Goal: Task Accomplishment & Management: Complete application form

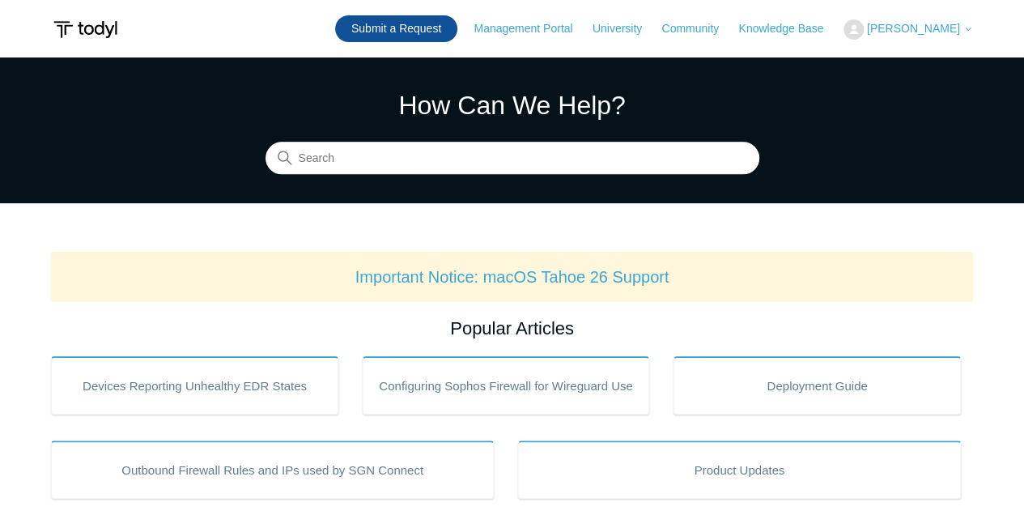
click at [409, 29] on link "Submit a Request" at bounding box center [396, 28] width 122 height 27
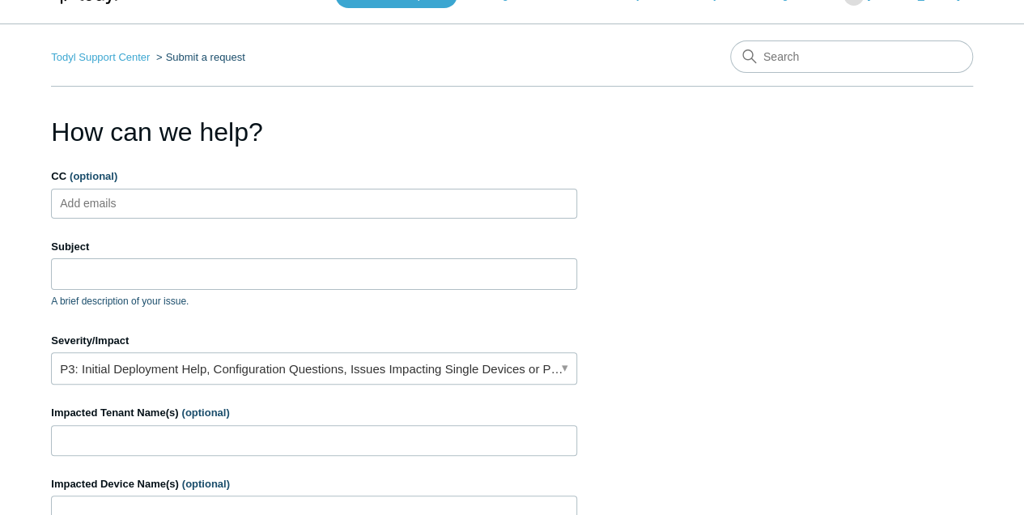
scroll to position [53, 0]
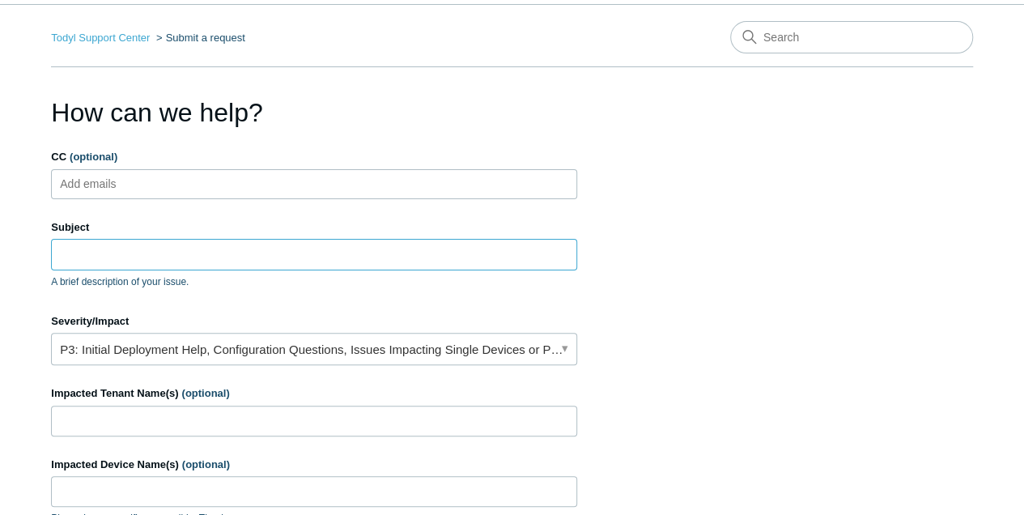
click at [170, 262] on input "Subject" at bounding box center [314, 254] width 526 height 31
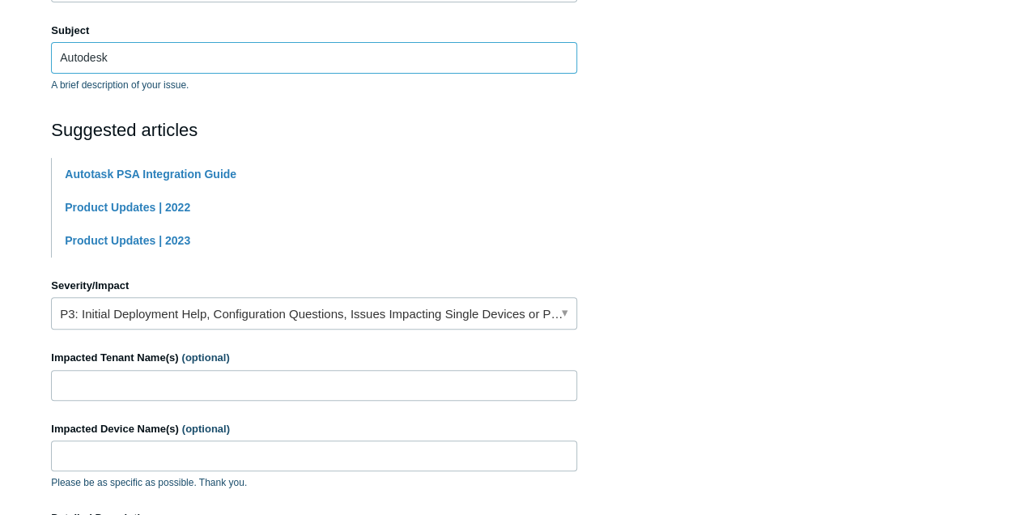
scroll to position [269, 0]
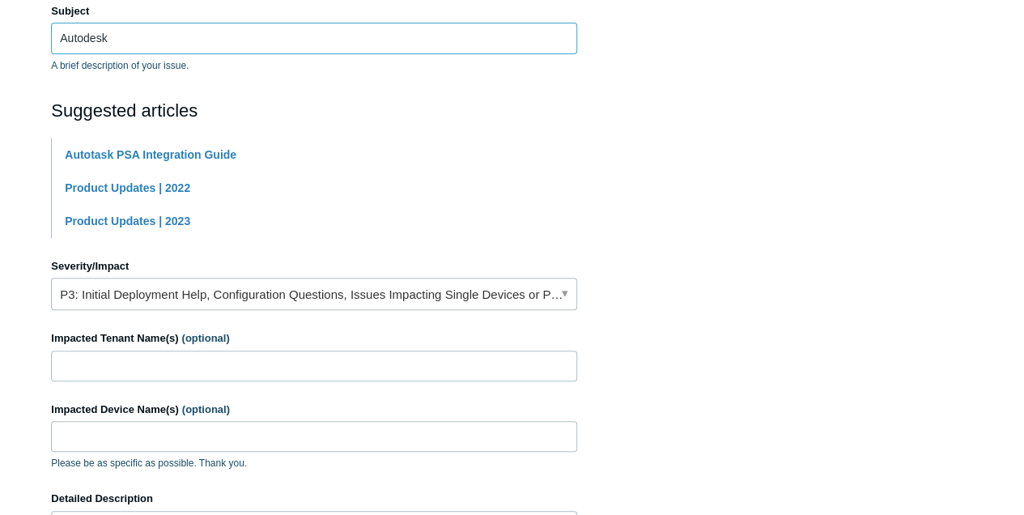
type input "Autodesk"
click at [279, 292] on link "P3: Initial Deployment Help, Configuration Questions, Issues Impacting Single D…" at bounding box center [314, 294] width 526 height 32
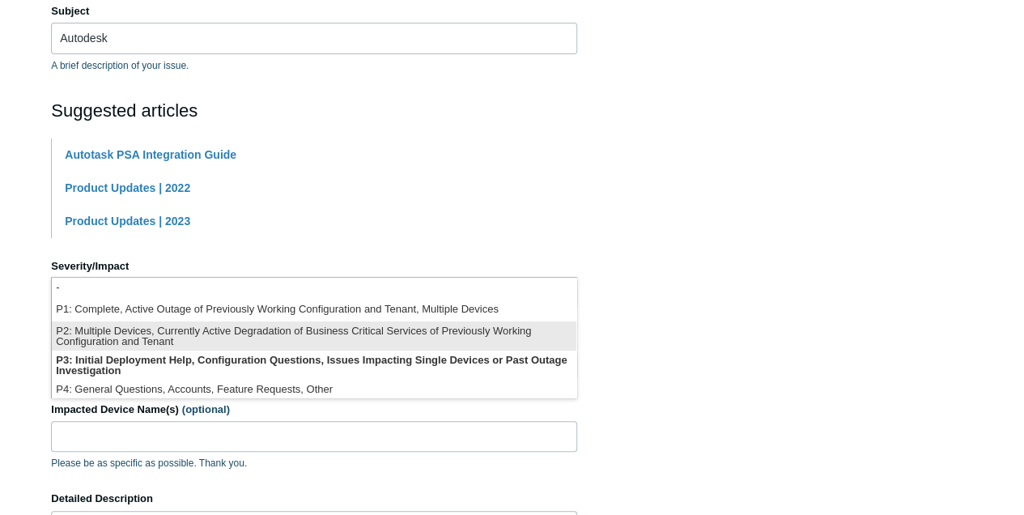
click at [244, 333] on li "P2: Multiple Devices, Currently Active Degradation of Business Critical Service…" at bounding box center [314, 335] width 524 height 29
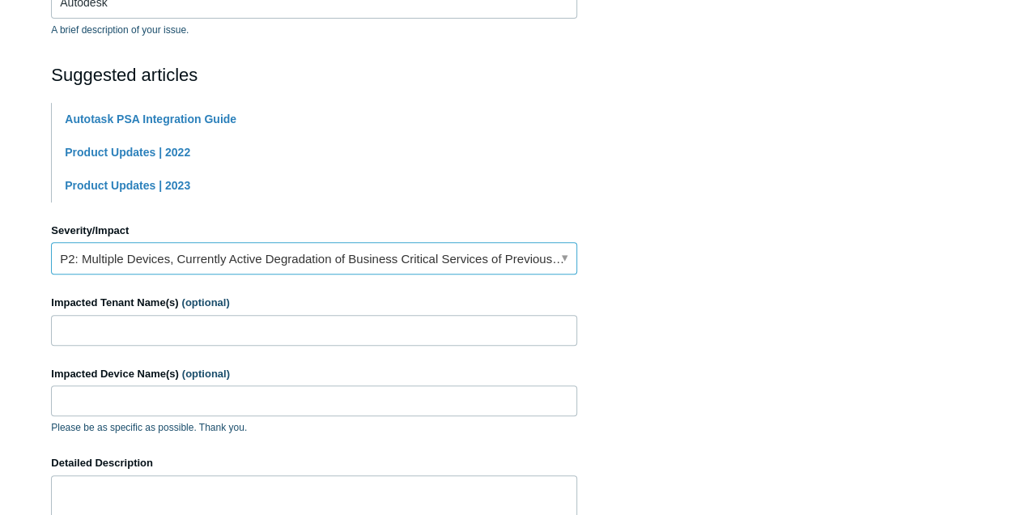
scroll to position [324, 0]
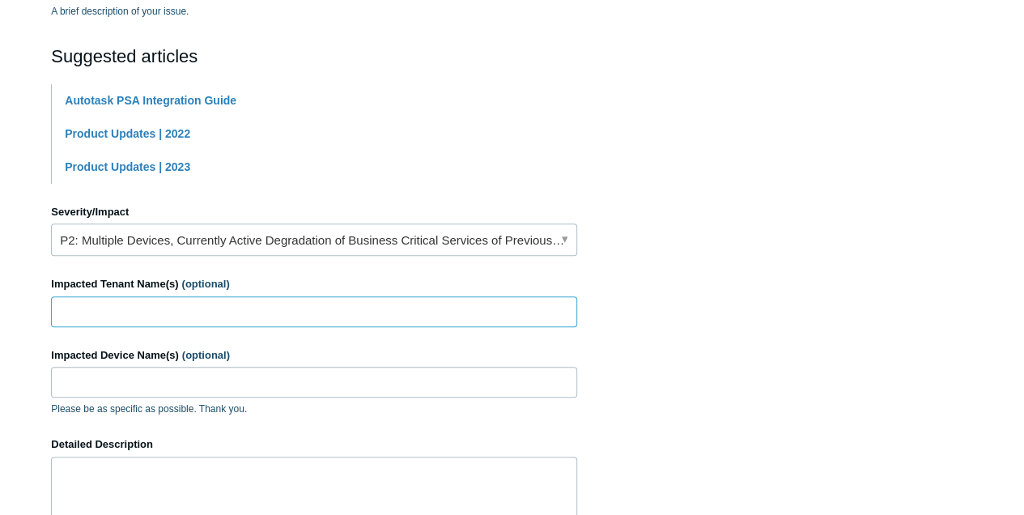
click at [120, 306] on input "Impacted Tenant Name(s) (optional)" at bounding box center [314, 311] width 526 height 31
type input "RCL Consulting"
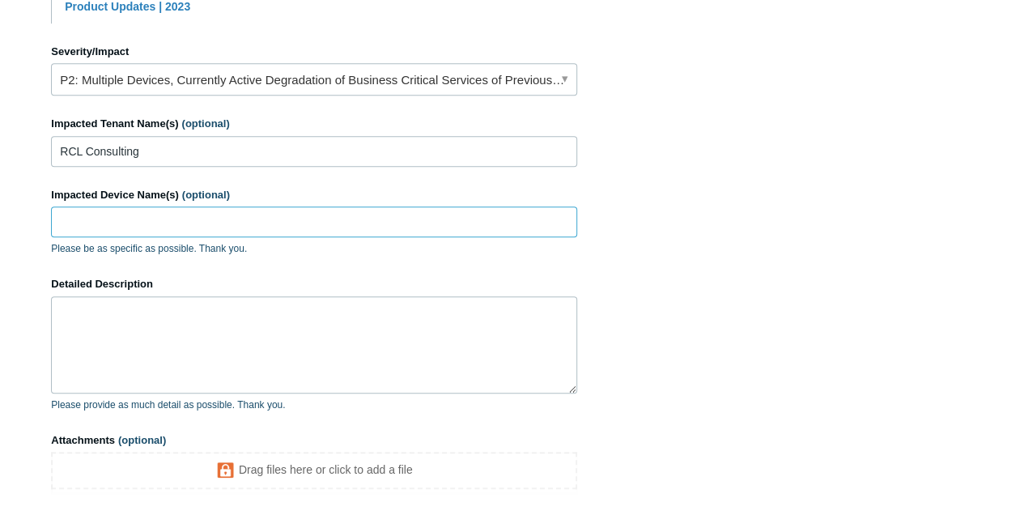
scroll to position [485, 0]
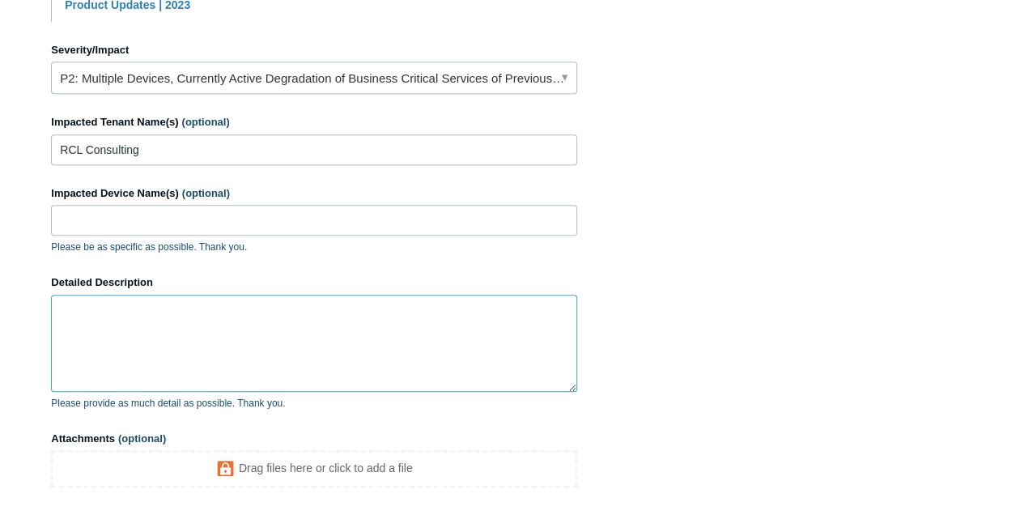
drag, startPoint x: 115, startPoint y: 319, endPoint x: 128, endPoint y: 319, distance: 12.9
click at [116, 319] on textarea "Detailed Description" at bounding box center [314, 343] width 526 height 97
type textarea "W"
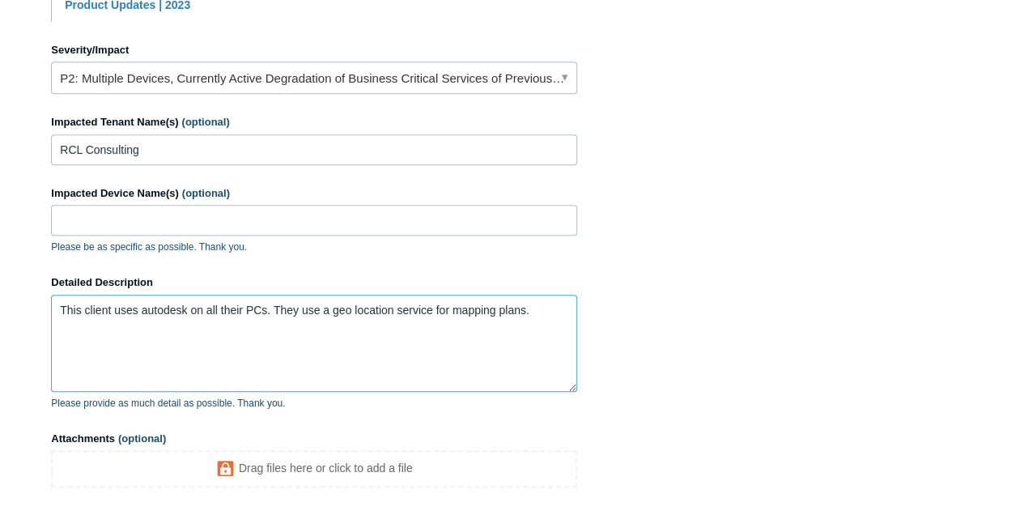
click at [532, 308] on textarea "This client uses autodesk on all their PCs. They use a geo location service for…" at bounding box center [314, 343] width 526 height 97
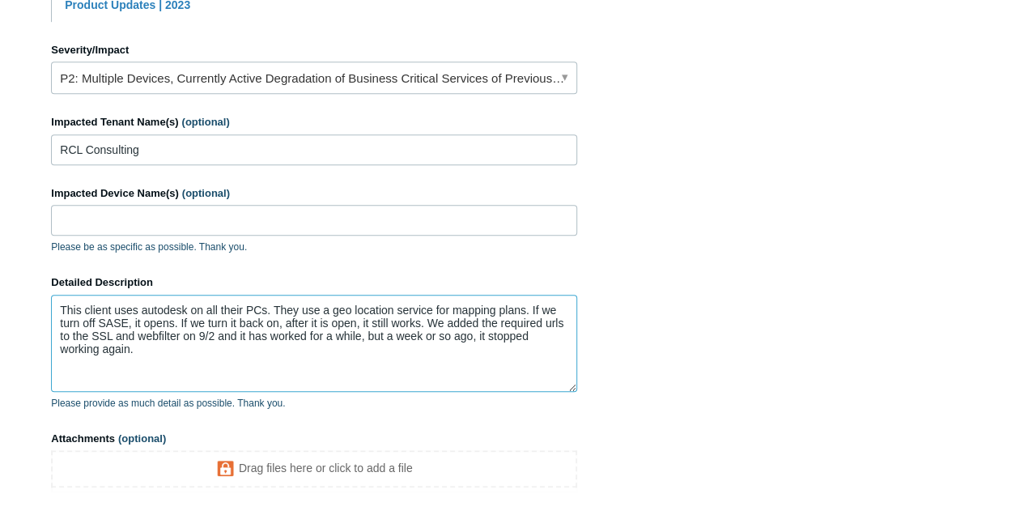
paste textarea "[URL][DOMAIN_NAME]"
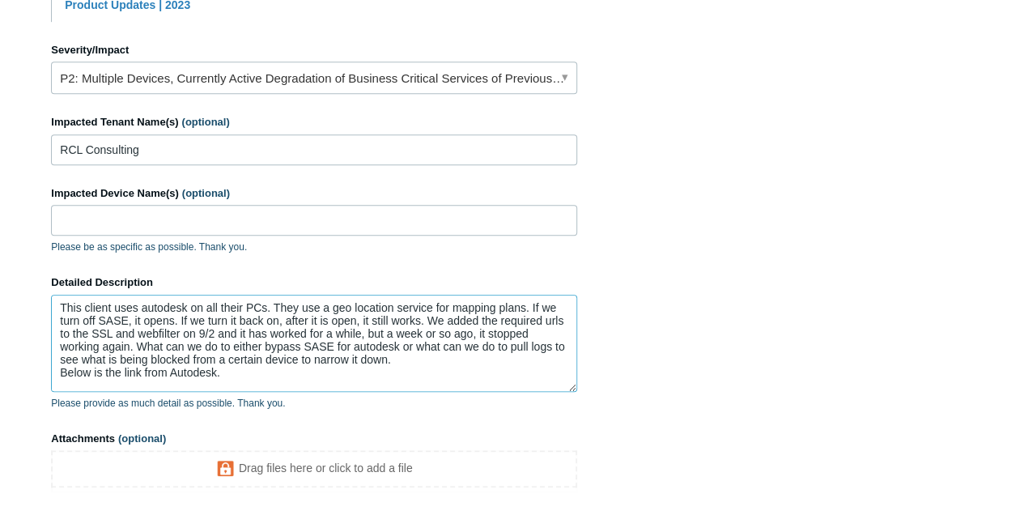
scroll to position [37, 0]
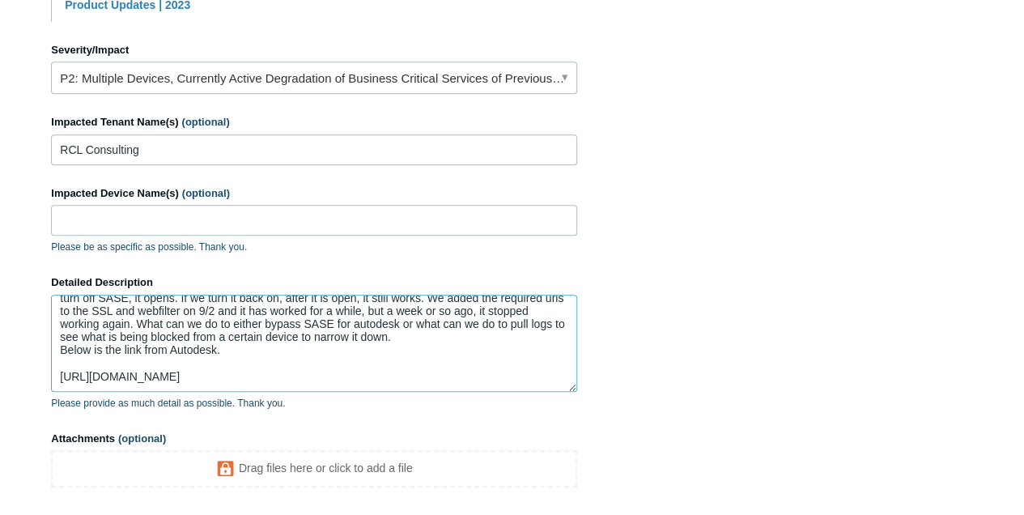
click at [405, 322] on textarea "This client uses autodesk on all their PCs. They use a geo location service for…" at bounding box center [314, 343] width 526 height 97
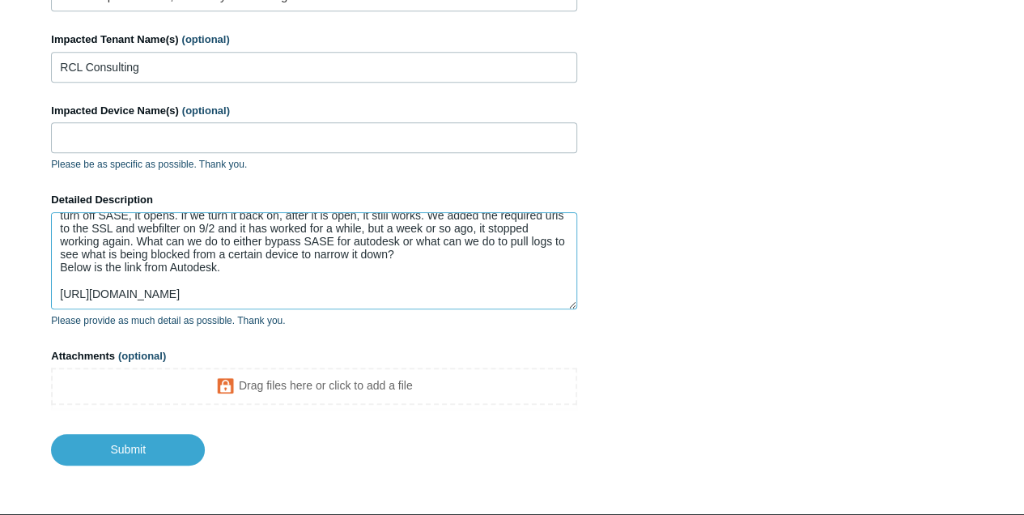
scroll to position [628, 0]
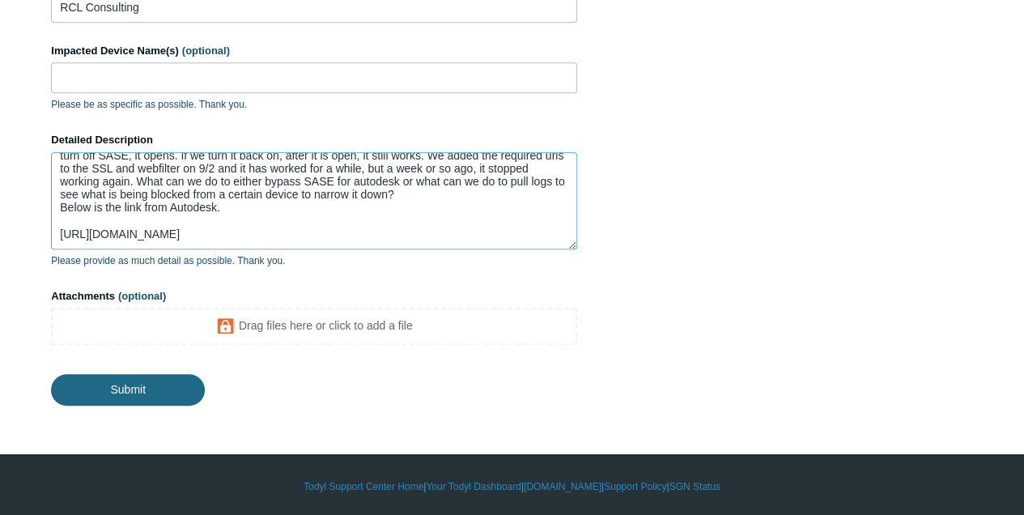
type textarea "This client uses autodesk on all their PCs. They use a geo location service for…"
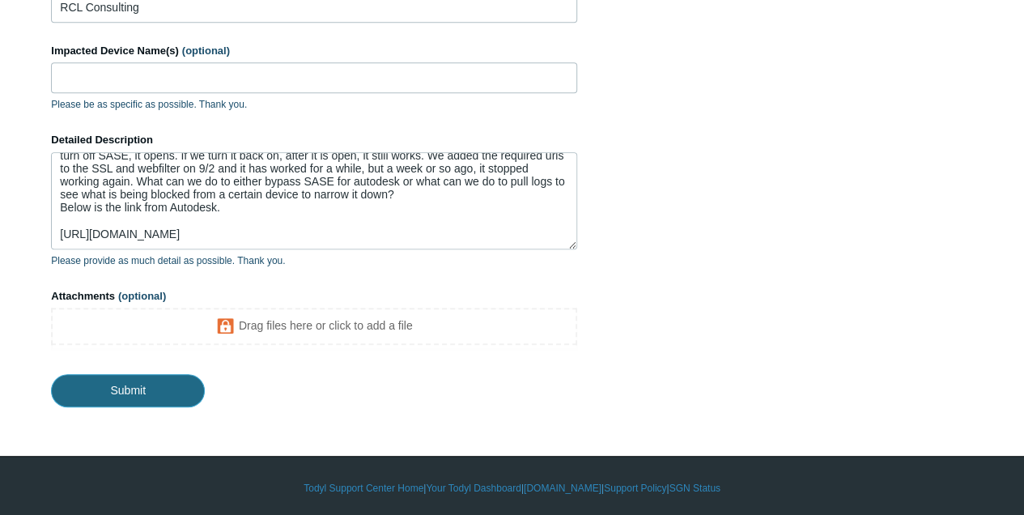
click at [144, 382] on input "Submit" at bounding box center [128, 390] width 154 height 32
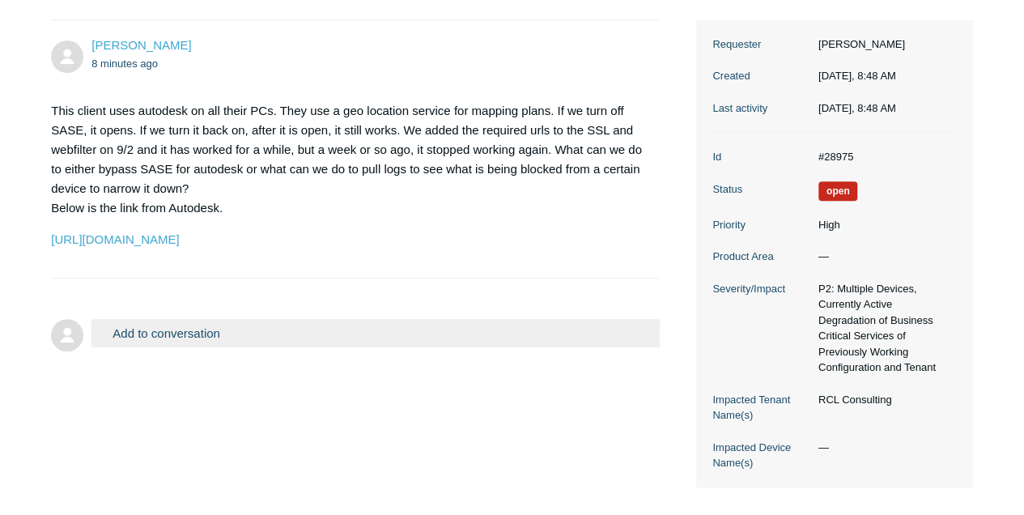
scroll to position [215, 0]
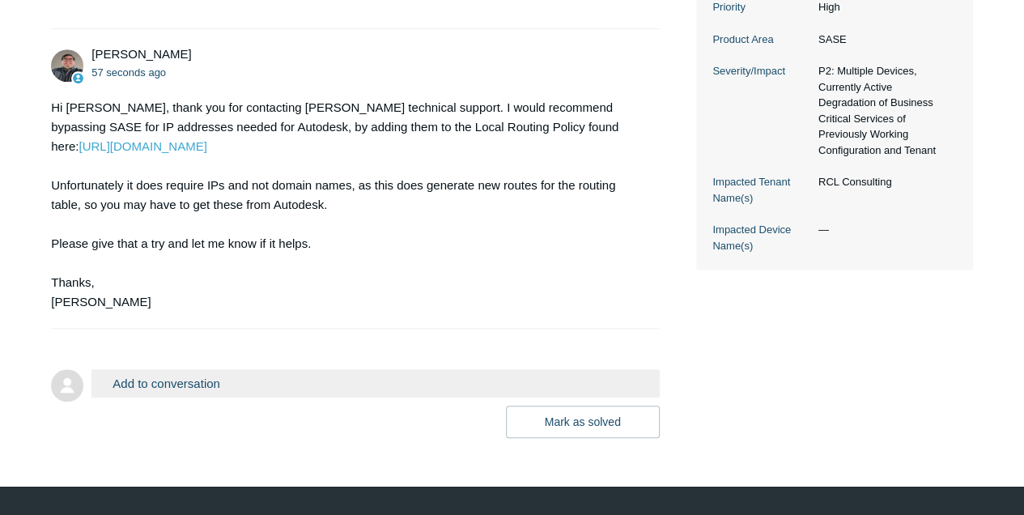
scroll to position [485, 0]
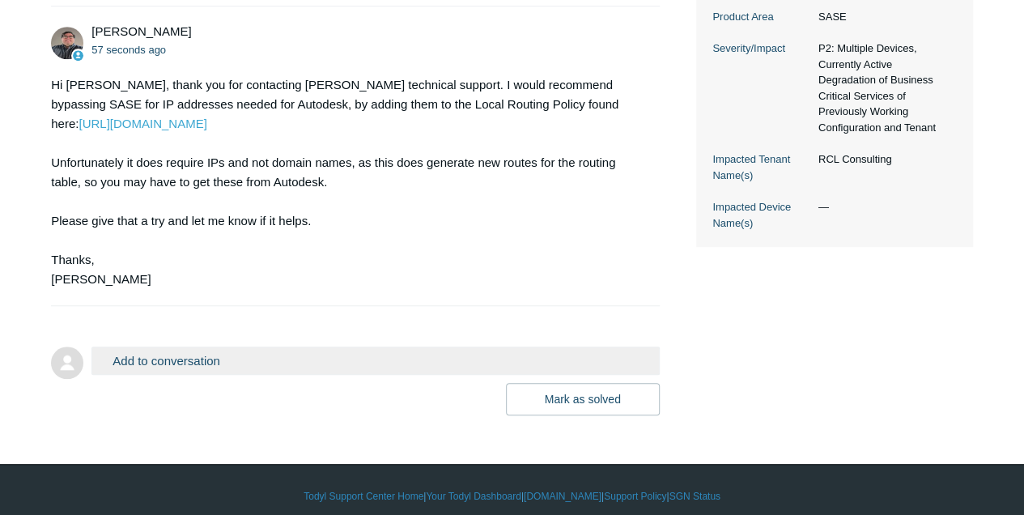
click at [199, 375] on button "Add to conversation" at bounding box center [374, 360] width 567 height 28
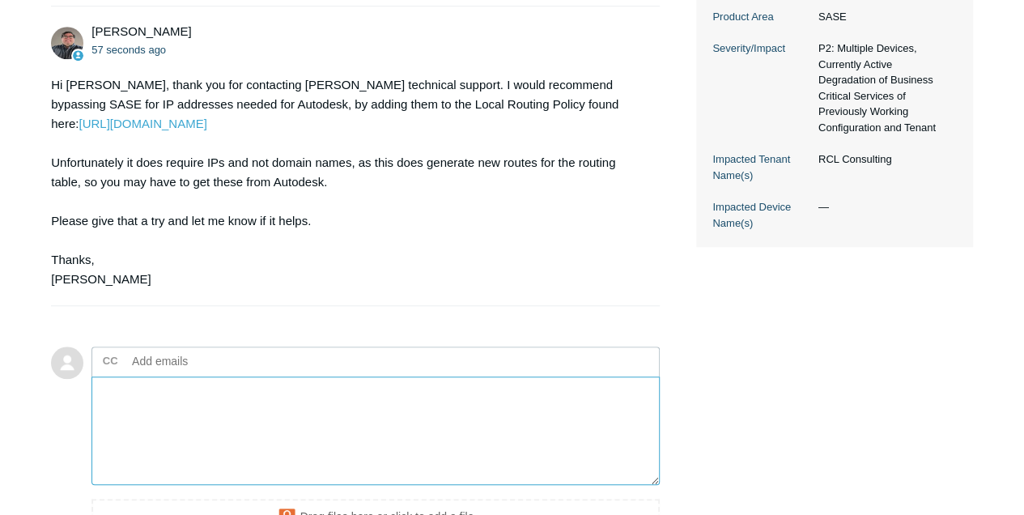
click at [188, 414] on textarea "Add your reply" at bounding box center [374, 430] width 567 height 109
paste textarea "[URL][DOMAIN_NAME]"
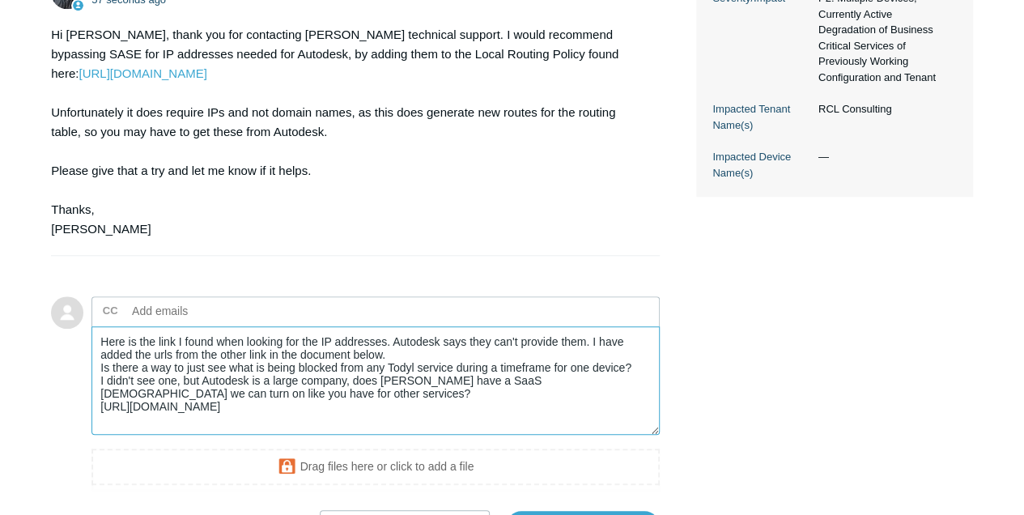
scroll to position [647, 0]
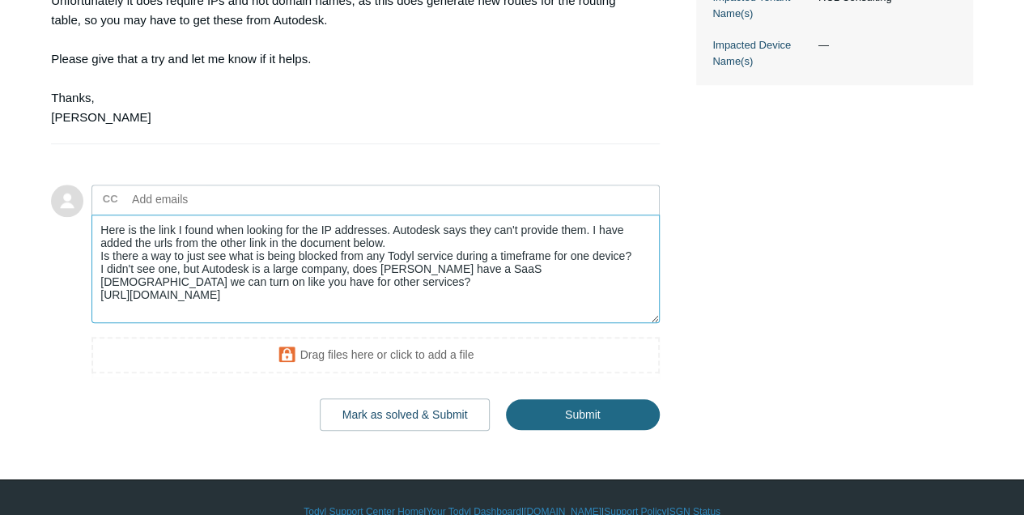
type textarea "Here is the link I found when looking for the IP addresses. Autodesk says they …"
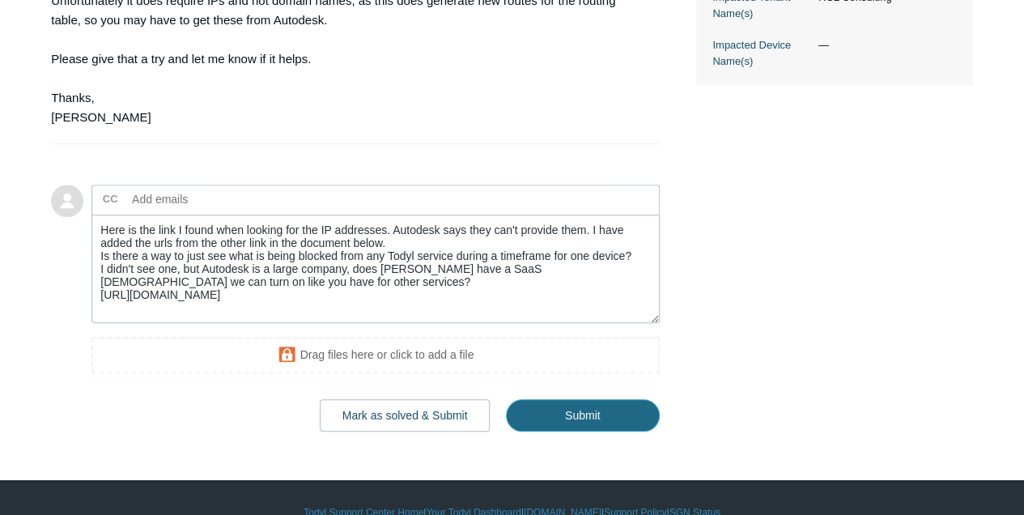
click at [602, 422] on input "Submit" at bounding box center [583, 415] width 154 height 32
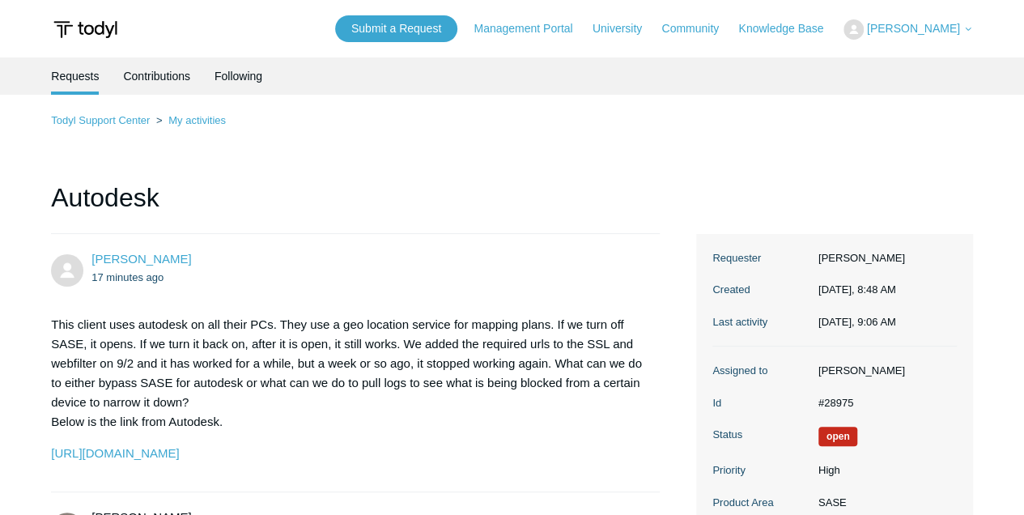
click at [144, 379] on p "This client uses autodesk on all their PCs. They use a geo location service for…" at bounding box center [346, 373] width 591 height 117
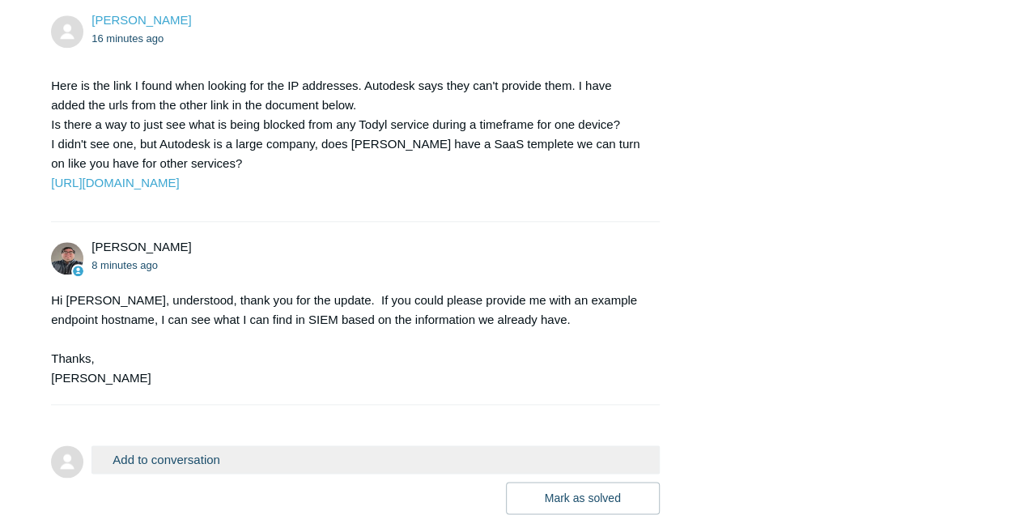
scroll to position [809, 0]
